Goal: Navigation & Orientation: Understand site structure

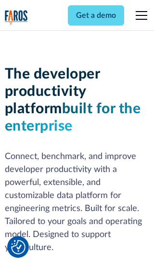
scroll to position [145, 0]
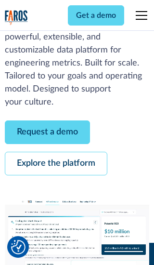
click at [47, 132] on link "Request a demo" at bounding box center [47, 132] width 85 height 24
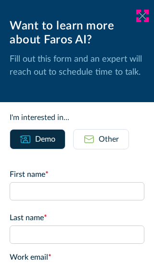
click at [143, 16] on icon at bounding box center [143, 15] width 8 height 7
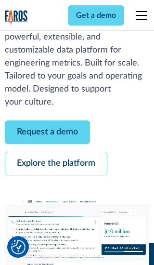
scroll to position [177, 0]
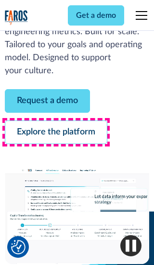
click at [56, 132] on link "Explore the platform" at bounding box center [56, 132] width 103 height 24
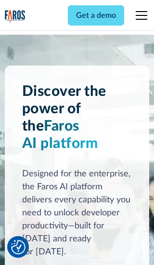
scroll to position [7239, 0]
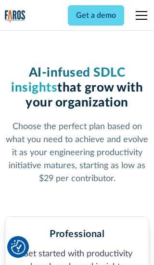
scroll to position [1496, 0]
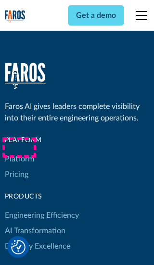
click at [19, 151] on link "Platform" at bounding box center [19, 158] width 29 height 15
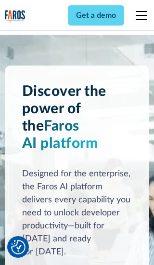
scroll to position [7548, 0]
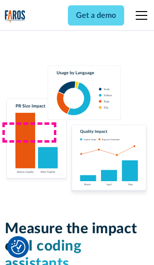
scroll to position [5970, 0]
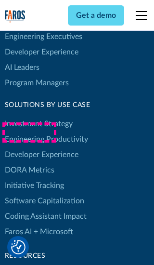
click at [29, 162] on link "DORA Metrics" at bounding box center [30, 169] width 50 height 15
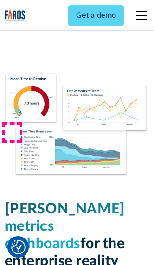
scroll to position [4221, 0]
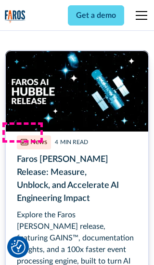
scroll to position [4356, 0]
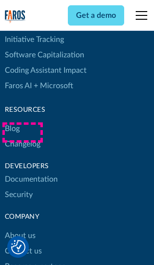
click at [22, 136] on link "Changelog" at bounding box center [23, 143] width 36 height 15
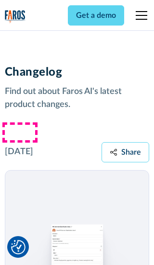
scroll to position [11637, 0]
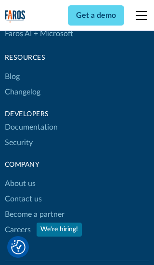
click at [20, 176] on link "About us" at bounding box center [20, 183] width 31 height 15
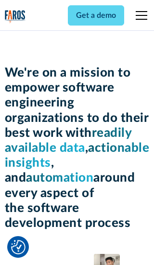
scroll to position [3325, 0]
